Goal: Find contact information: Find contact information

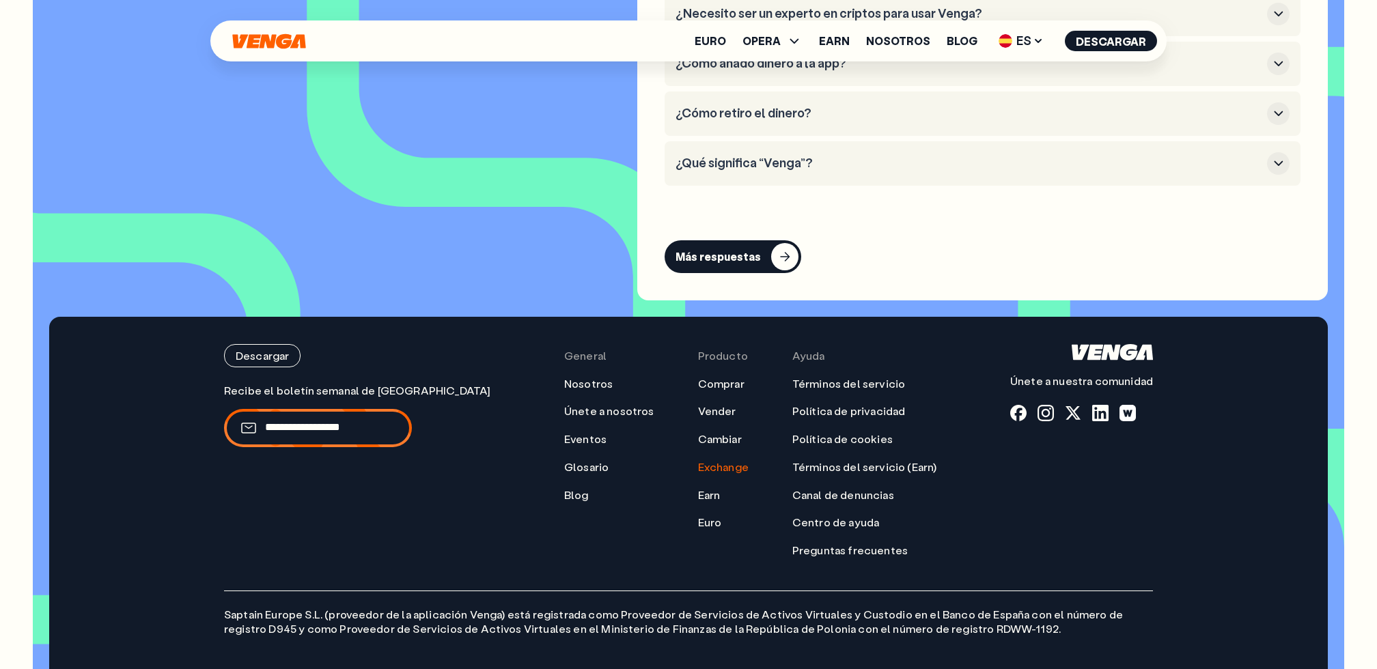
scroll to position [6285, 0]
click at [814, 432] on link "Política de cookies" at bounding box center [842, 439] width 100 height 14
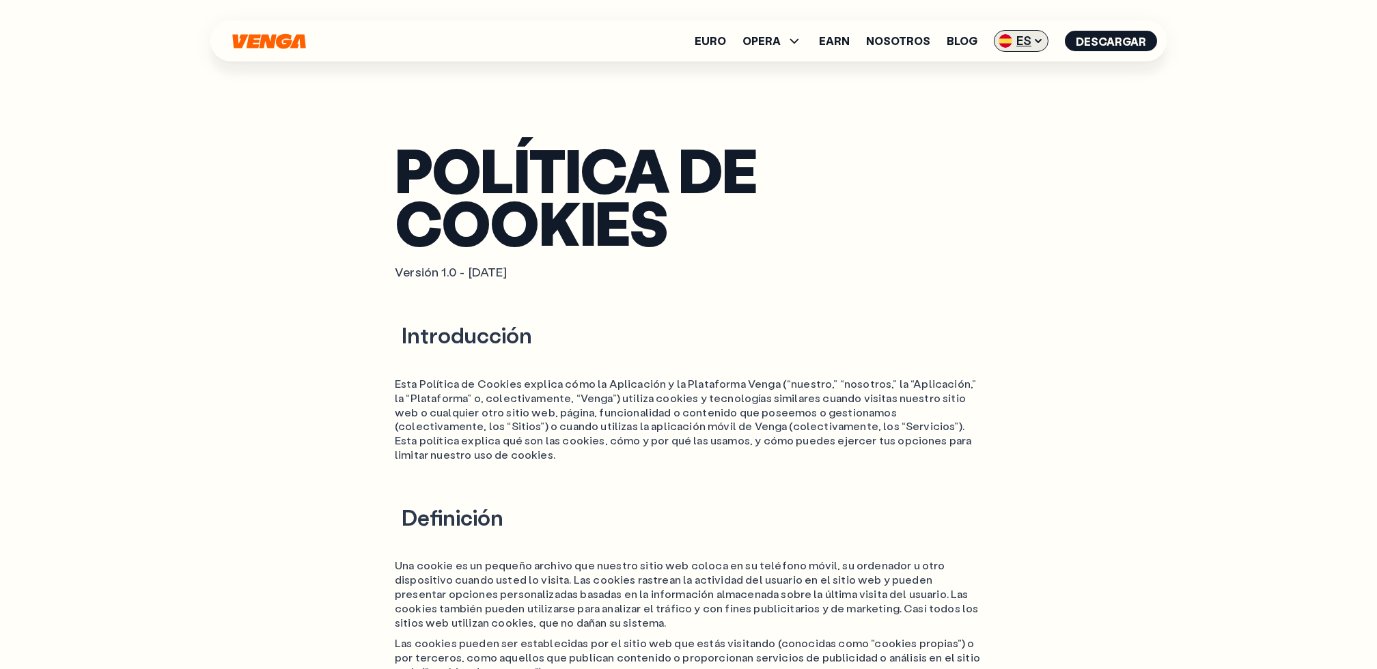
click at [1036, 36] on icon at bounding box center [1038, 41] width 11 height 11
click at [1024, 68] on link "English - EN" at bounding box center [996, 68] width 104 height 26
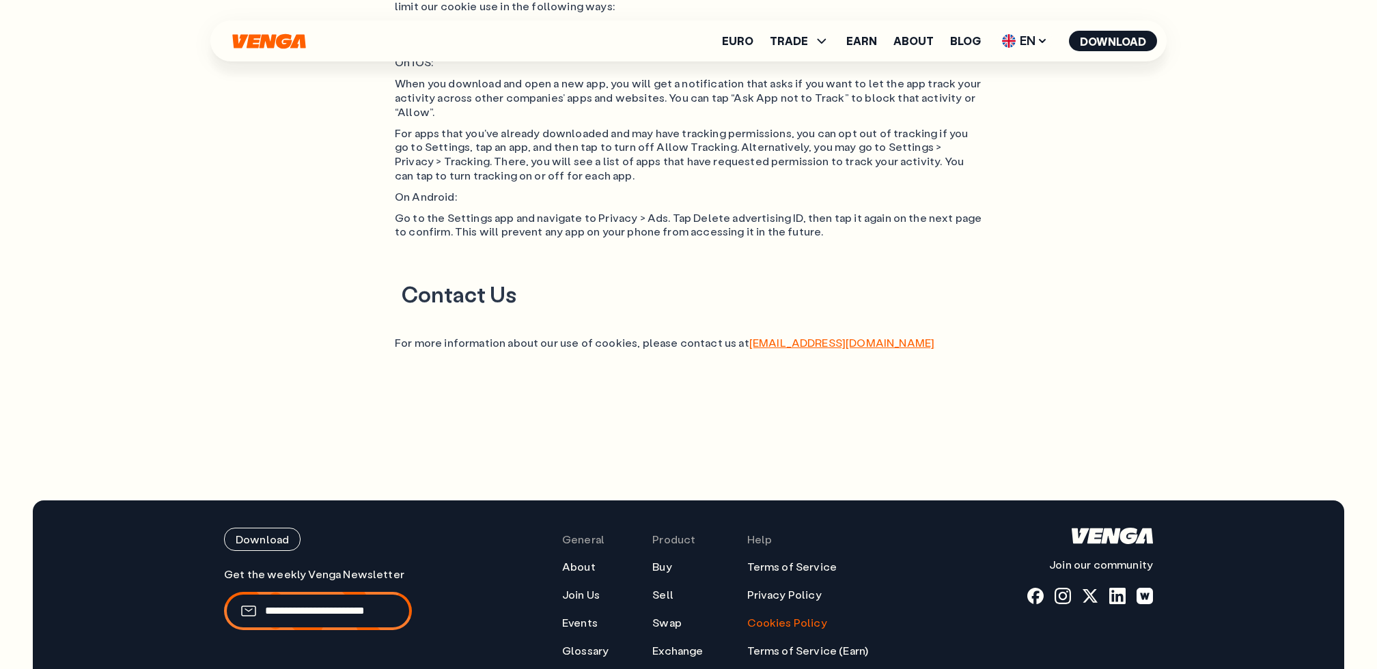
scroll to position [1248, 0]
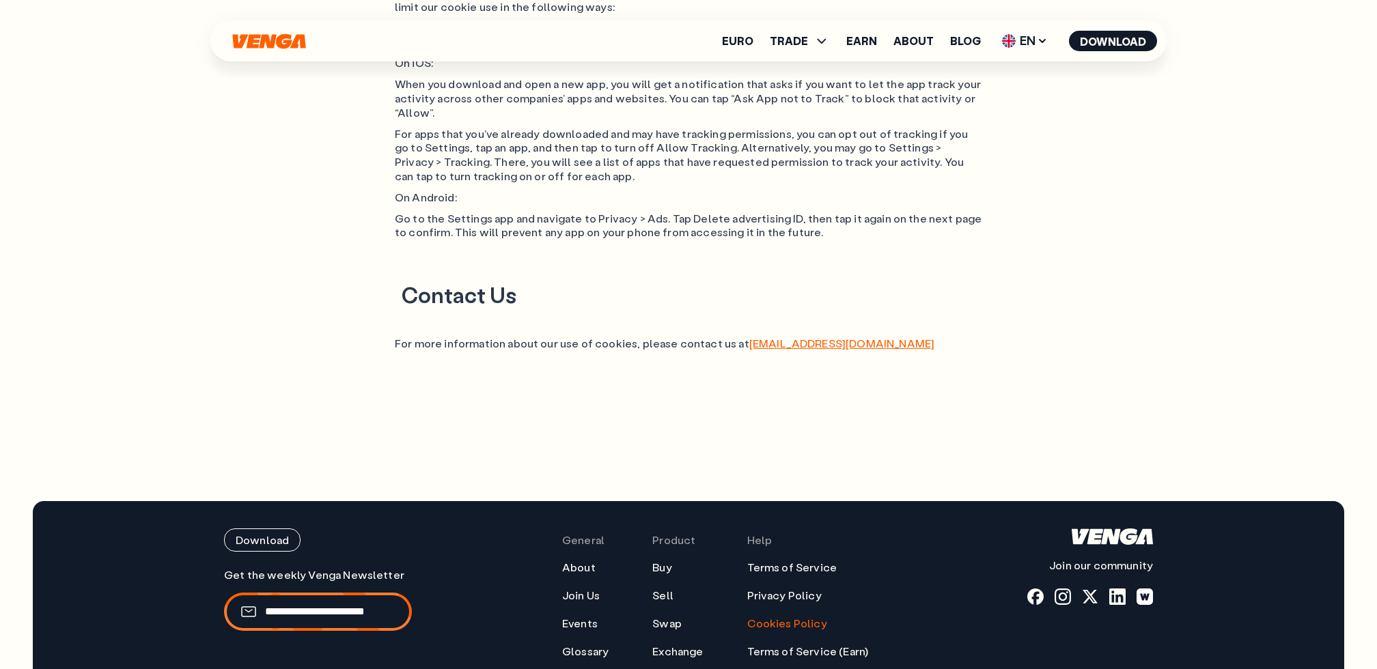
drag, startPoint x: 395, startPoint y: 327, endPoint x: 824, endPoint y: 328, distance: 428.9
click at [824, 337] on p "For more information about our use of cookies, please contact us at [EMAIL_ADDR…" at bounding box center [688, 344] width 587 height 14
drag, startPoint x: 824, startPoint y: 332, endPoint x: 475, endPoint y: 337, distance: 348.4
drag, startPoint x: 402, startPoint y: 279, endPoint x: 862, endPoint y: 329, distance: 462.4
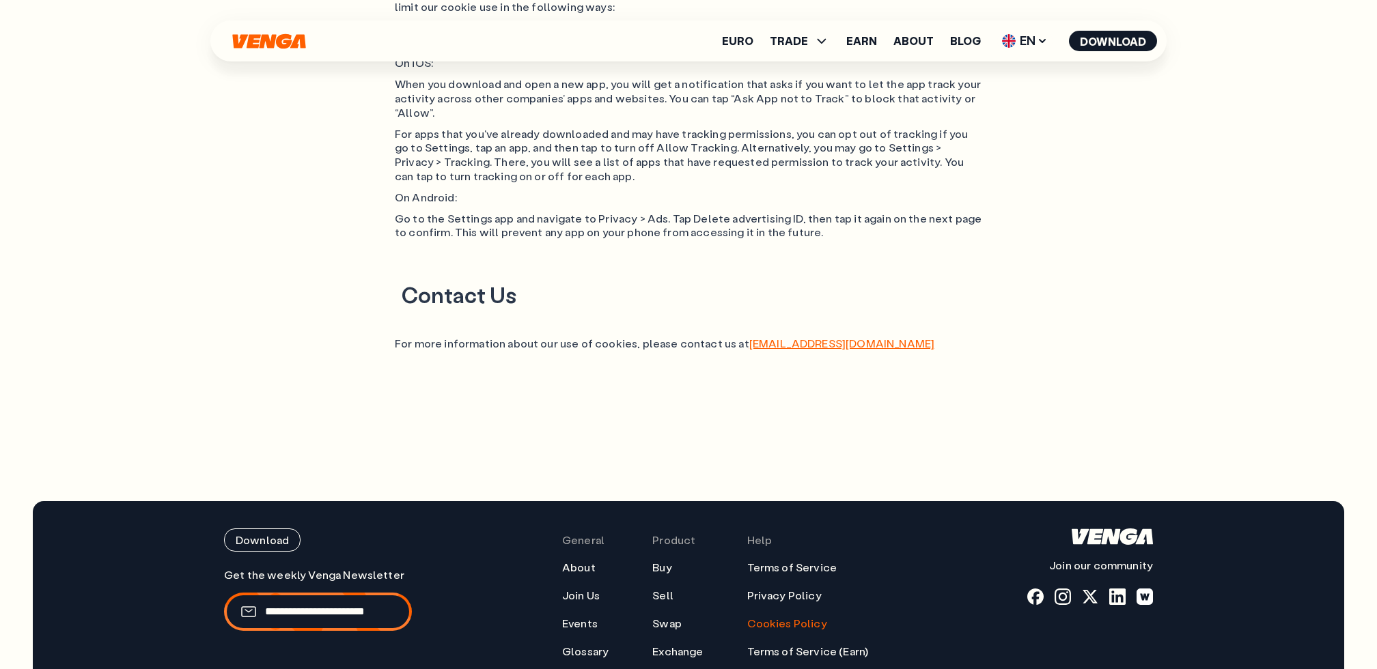
click at [862, 330] on div "Contact Us For more information about our use of cookies, please contact us at …" at bounding box center [688, 316] width 587 height 70
copy div "Contact Us For more information about our use of cookies, please contact us at"
